Goal: Information Seeking & Learning: Learn about a topic

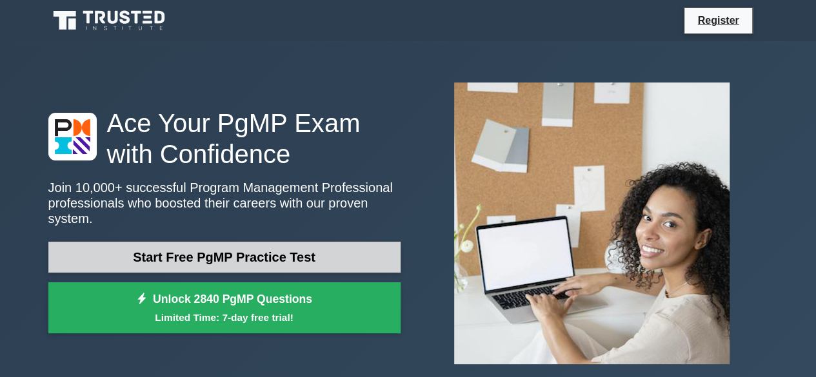
click at [290, 256] on link "Start Free PgMP Practice Test" at bounding box center [224, 257] width 352 height 31
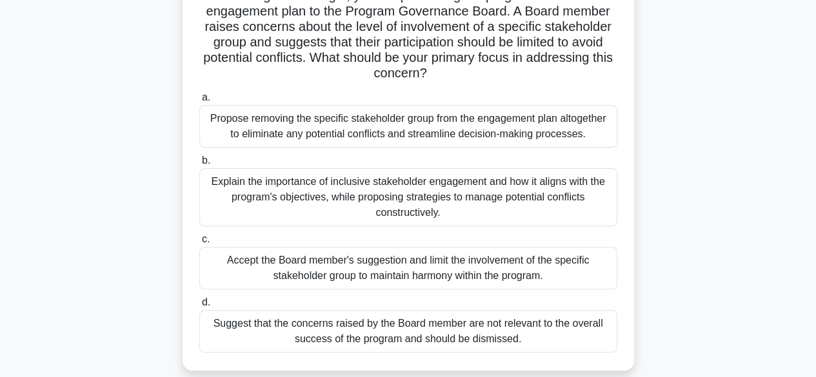
scroll to position [129, 0]
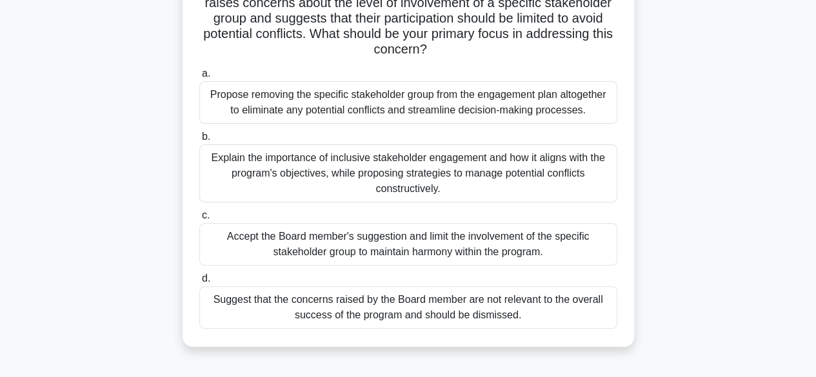
click at [339, 164] on div "Explain the importance of inclusive stakeholder engagement and how it aligns wi…" at bounding box center [408, 173] width 418 height 58
click at [199, 141] on input "b. Explain the importance of inclusive stakeholder engagement and how it aligns…" at bounding box center [199, 137] width 0 height 8
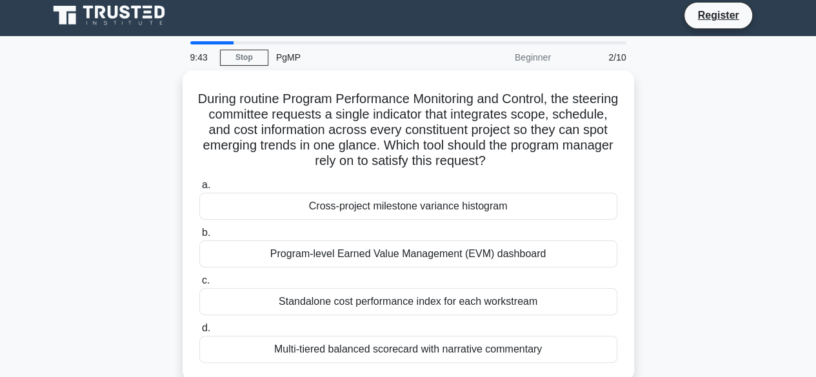
scroll to position [0, 0]
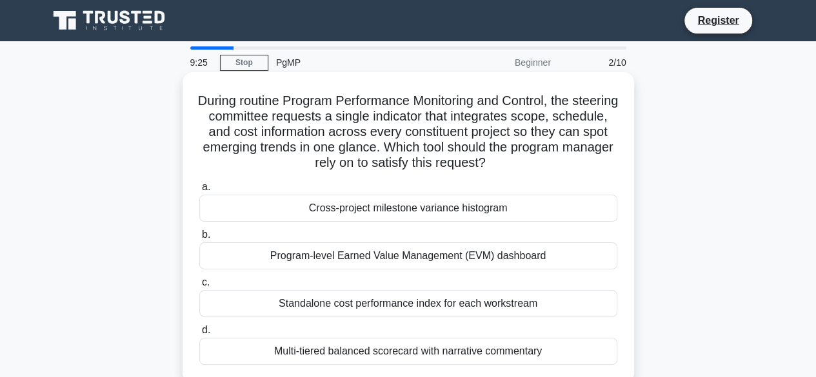
click at [368, 250] on div "Program-level Earned Value Management (EVM) dashboard" at bounding box center [408, 255] width 418 height 27
click at [199, 239] on input "b. Program-level Earned Value Management (EVM) dashboard" at bounding box center [199, 235] width 0 height 8
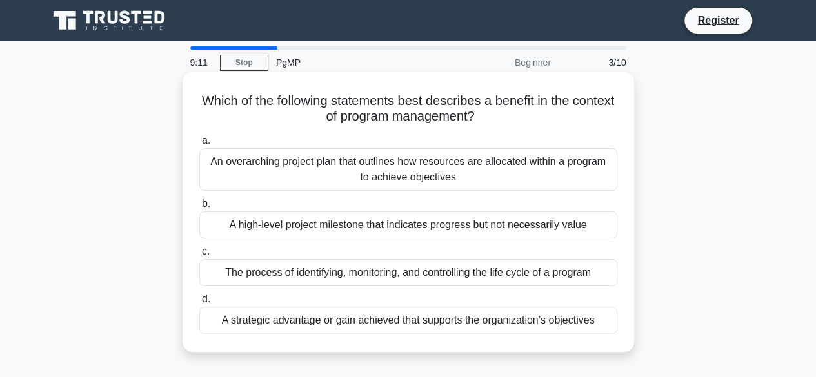
click at [350, 322] on div "A strategic advantage or gain achieved that supports the organization’s objecti…" at bounding box center [408, 320] width 418 height 27
click at [199, 304] on input "d. A strategic advantage or gain achieved that supports the organization’s obje…" at bounding box center [199, 299] width 0 height 8
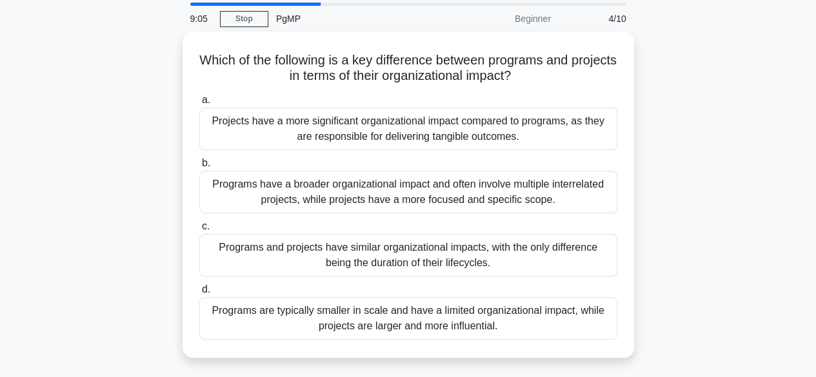
scroll to position [64, 0]
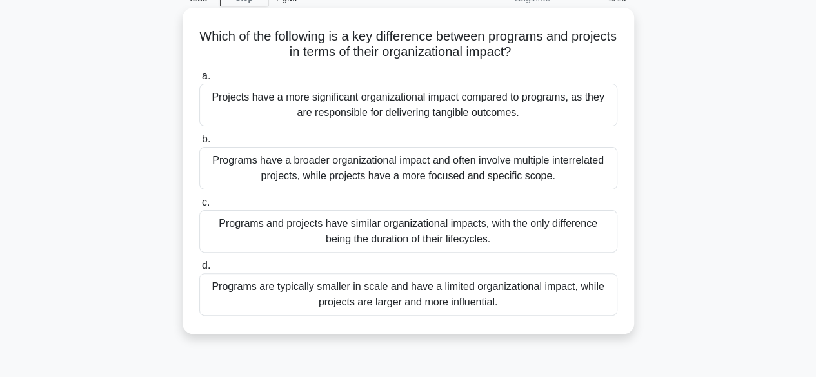
click at [359, 168] on div "Programs have a broader organizational impact and often involve multiple interr…" at bounding box center [408, 168] width 418 height 43
click at [199, 144] on input "b. Programs have a broader organizational impact and often involve multiple int…" at bounding box center [199, 139] width 0 height 8
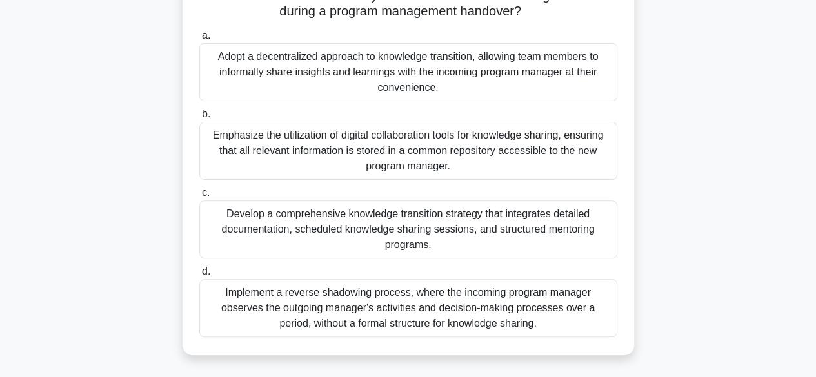
scroll to position [129, 0]
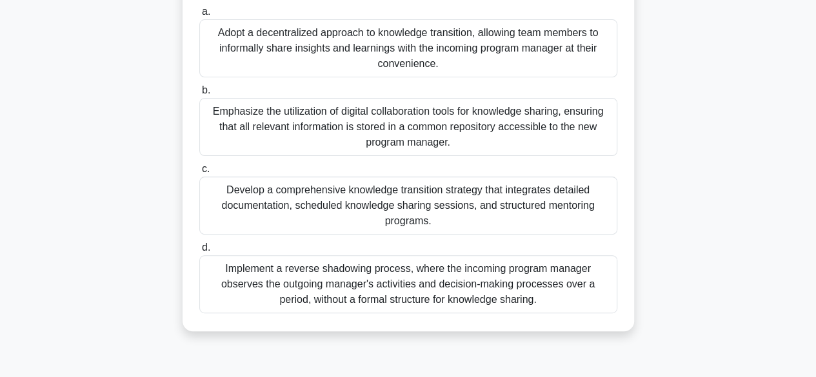
click at [329, 217] on div "Develop a comprehensive knowledge transition strategy that integrates detailed …" at bounding box center [408, 206] width 418 height 58
click at [199, 173] on input "c. Develop a comprehensive knowledge transition strategy that integrates detail…" at bounding box center [199, 169] width 0 height 8
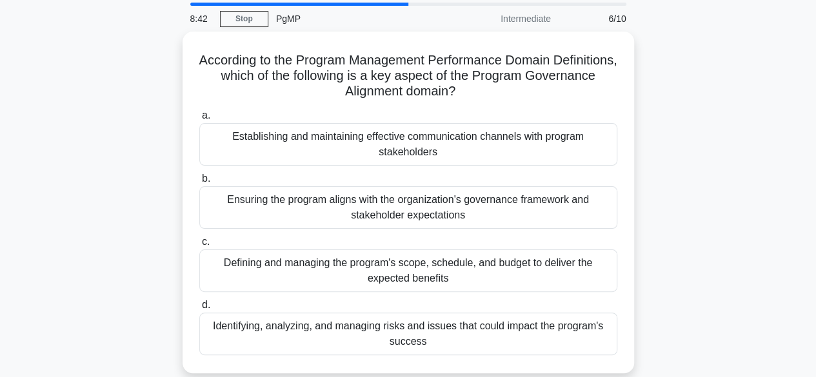
scroll to position [64, 0]
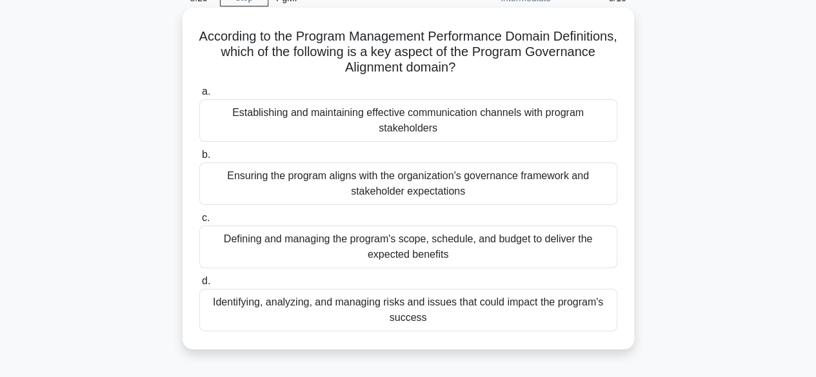
click at [400, 176] on div "Ensuring the program aligns with the organization's governance framework and st…" at bounding box center [408, 184] width 418 height 43
click at [199, 159] on input "b. Ensuring the program aligns with the organization's governance framework and…" at bounding box center [199, 155] width 0 height 8
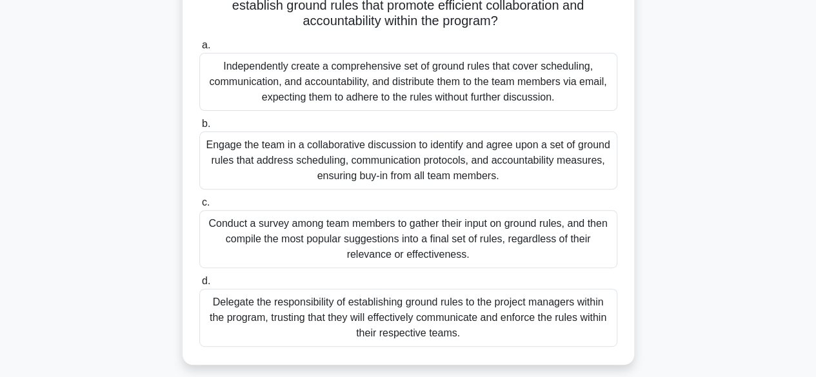
scroll to position [193, 0]
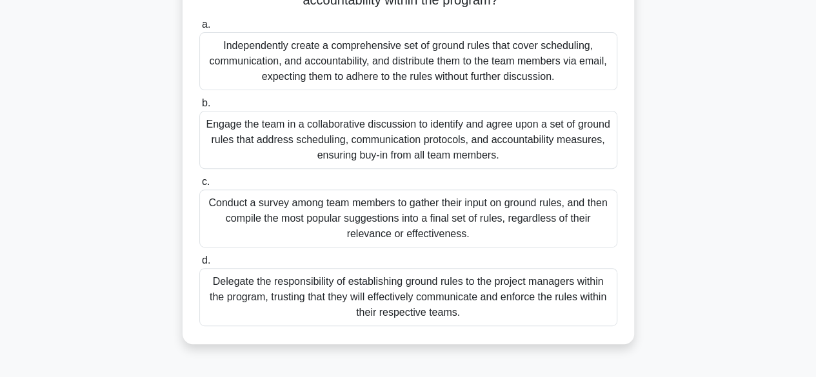
click at [305, 146] on div "Engage the team in a collaborative discussion to identify and agree upon a set …" at bounding box center [408, 140] width 418 height 58
click at [199, 108] on input "b. Engage the team in a collaborative discussion to identify and agree upon a s…" at bounding box center [199, 103] width 0 height 8
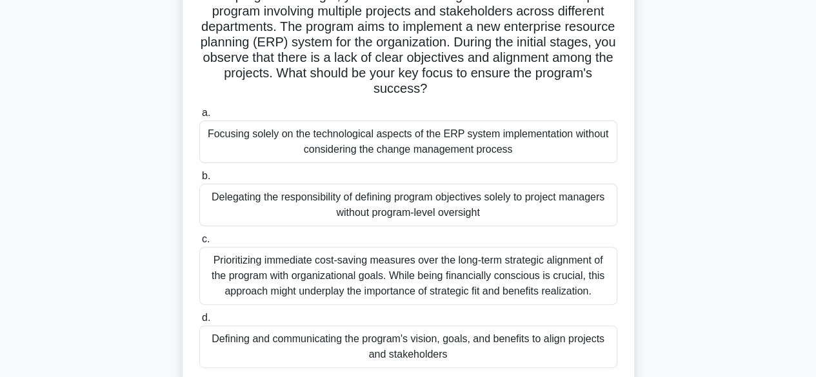
scroll to position [129, 0]
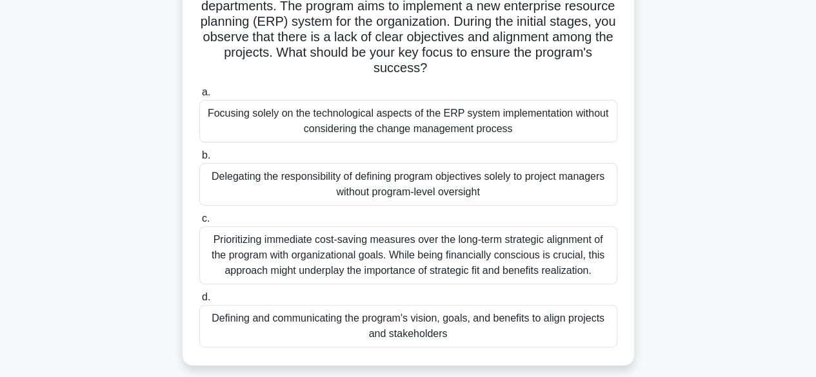
click at [350, 327] on div "Defining and communicating the program's vision, goals, and benefits to align p…" at bounding box center [408, 326] width 418 height 43
click at [199, 302] on input "d. Defining and communicating the program's vision, goals, and benefits to alig…" at bounding box center [199, 297] width 0 height 8
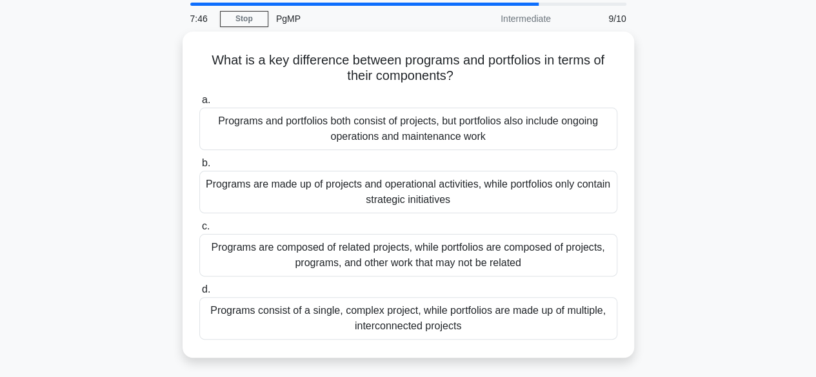
scroll to position [64, 0]
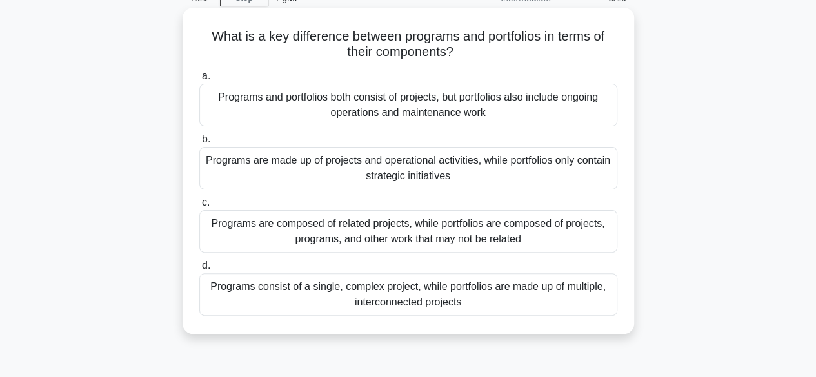
click at [359, 230] on div "Programs are composed of related projects, while portfolios are composed of pro…" at bounding box center [408, 231] width 418 height 43
click at [199, 207] on input "c. Programs are composed of related projects, while portfolios are composed of …" at bounding box center [199, 203] width 0 height 8
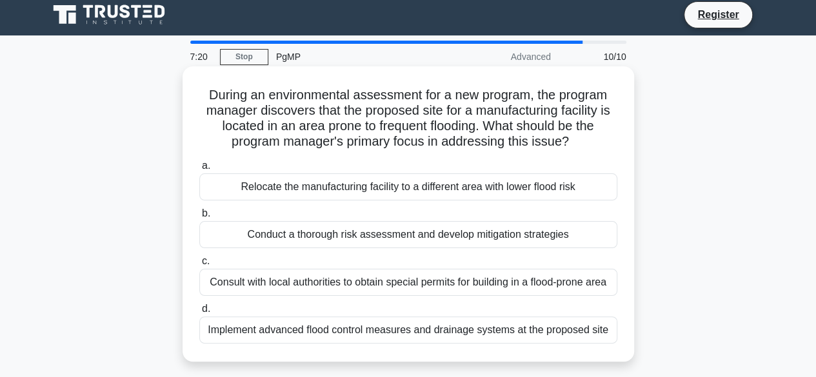
scroll to position [0, 0]
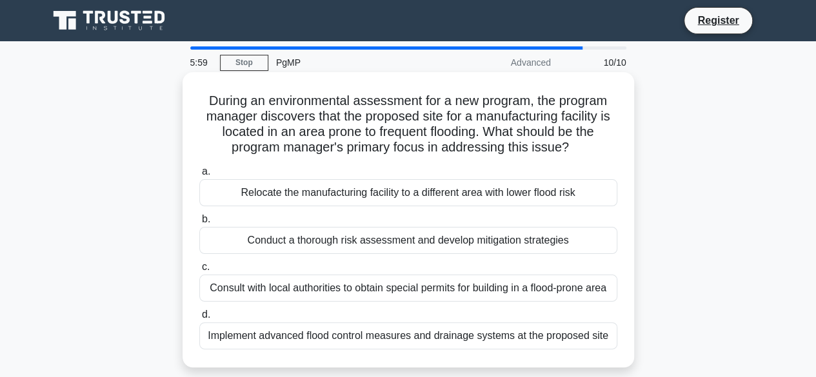
click at [266, 240] on div "Conduct a thorough risk assessment and develop mitigation strategies" at bounding box center [408, 240] width 418 height 27
click at [199, 224] on input "b. Conduct a thorough risk assessment and develop mitigation strategies" at bounding box center [199, 219] width 0 height 8
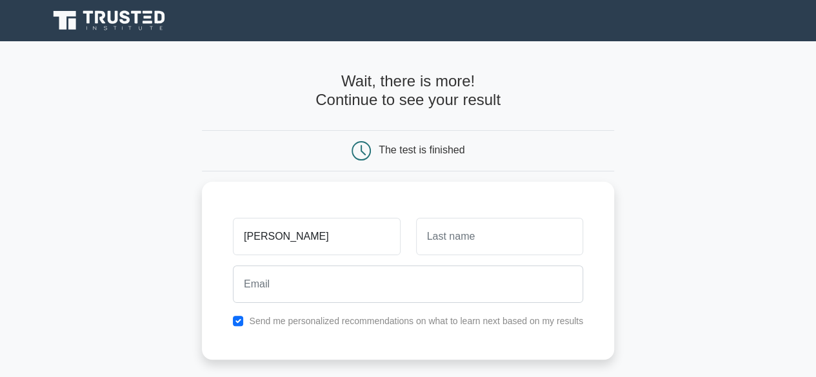
type input "[PERSON_NAME]"
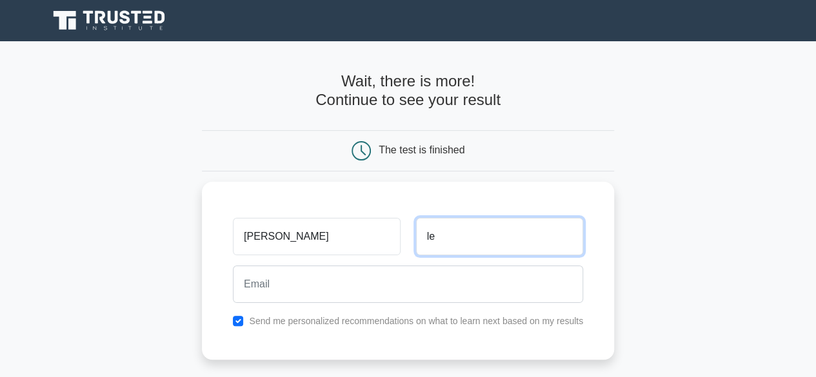
type input "l"
type input "Le"
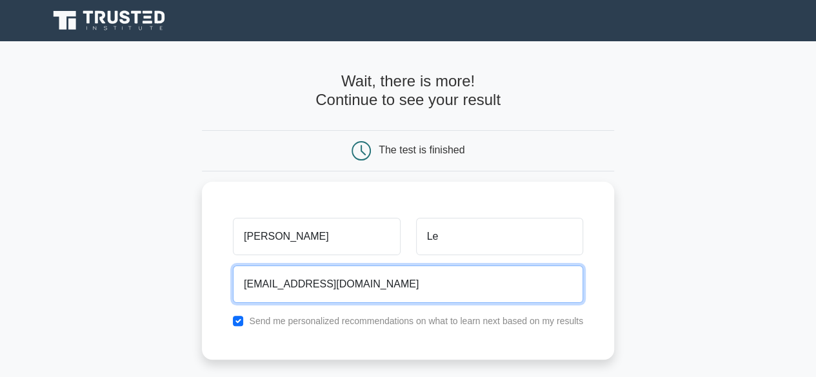
type input "[EMAIL_ADDRESS][DOMAIN_NAME]"
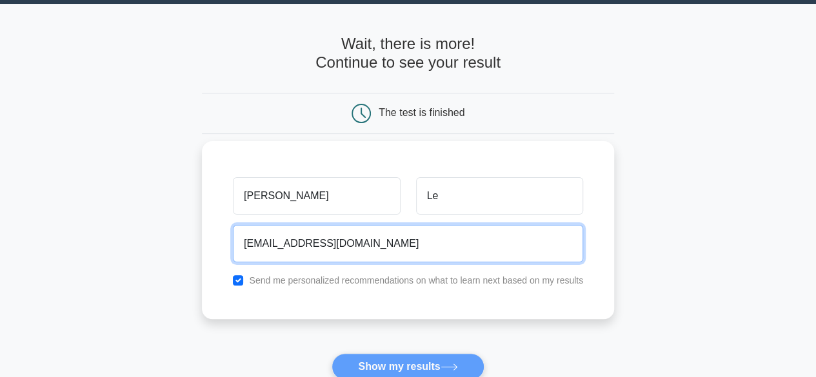
scroll to position [64, 0]
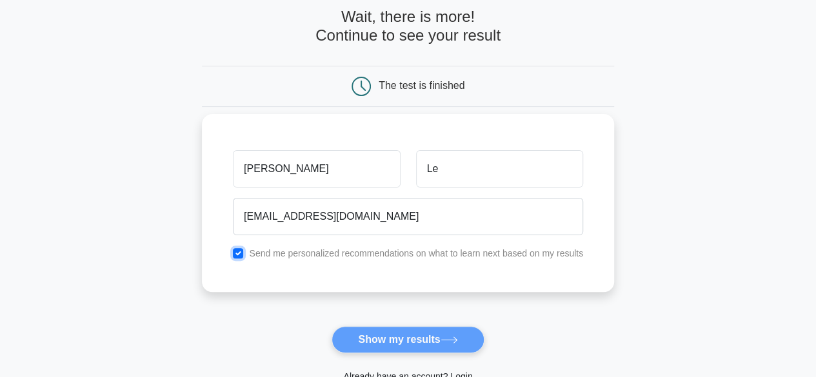
click at [239, 250] on input "checkbox" at bounding box center [238, 253] width 10 height 10
checkbox input "false"
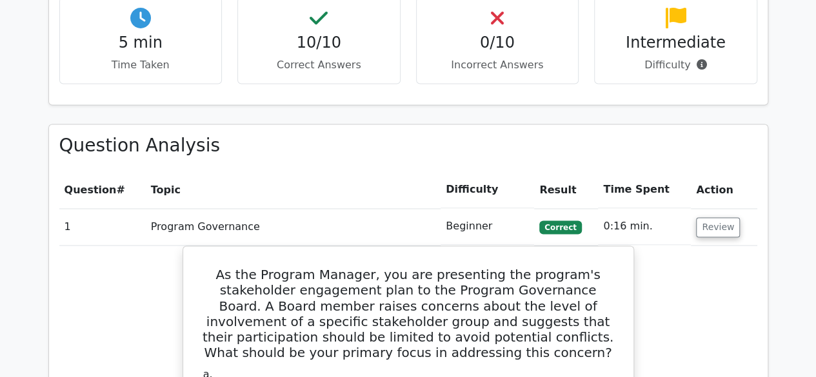
scroll to position [903, 0]
